Goal: Task Accomplishment & Management: Use online tool/utility

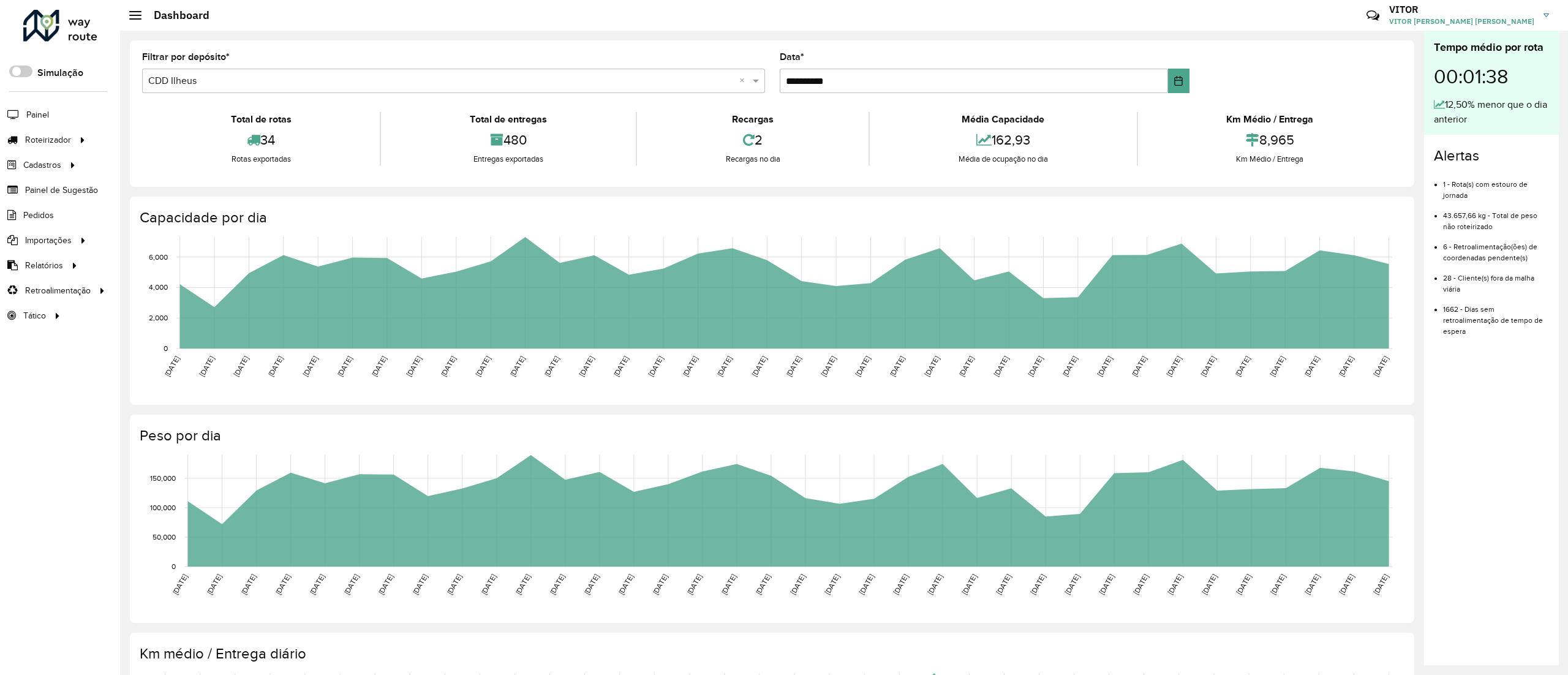
click at [59, 112] on li "Painel" at bounding box center [60, 115] width 120 height 26
click at [44, 112] on span "Painel" at bounding box center [39, 115] width 25 height 13
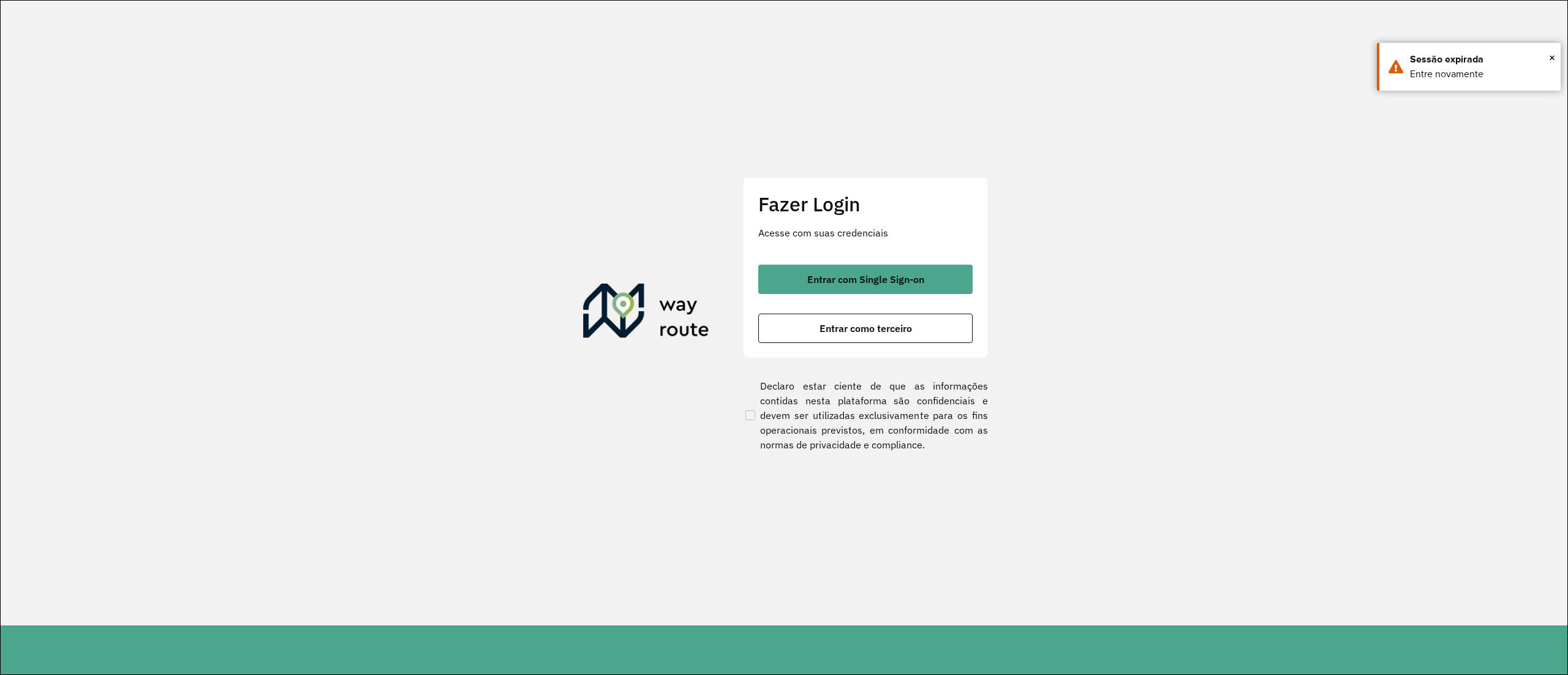
click at [954, 256] on div "Fazer Login Acesse com suas credenciais Entrar com Single Sign-on Entrar como t…" at bounding box center [865, 267] width 245 height 181
click at [950, 278] on button "Entrar com Single Sign-on" at bounding box center [865, 279] width 214 height 29
